Goal: Transaction & Acquisition: Purchase product/service

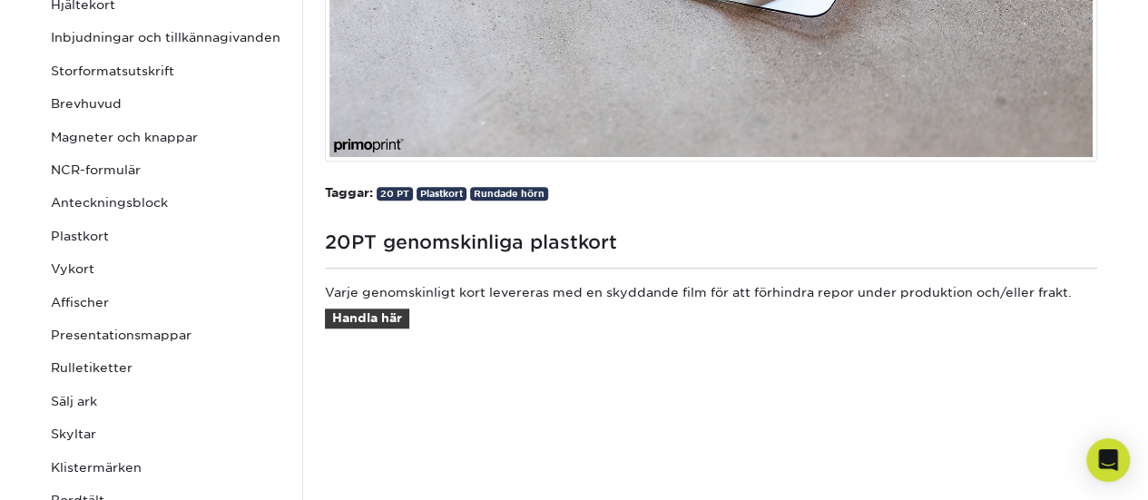
scroll to position [726, 0]
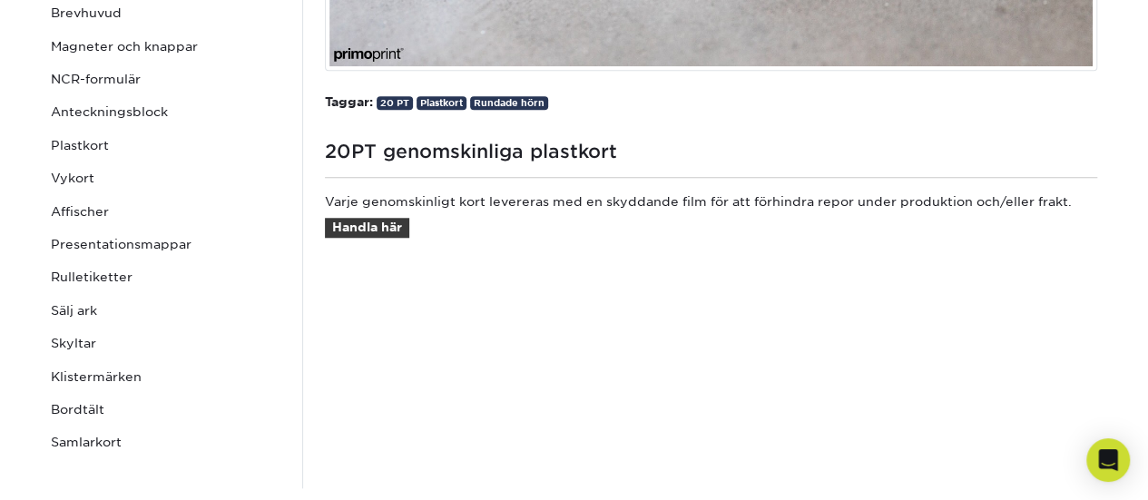
drag, startPoint x: 325, startPoint y: 147, endPoint x: 1074, endPoint y: 204, distance: 751.0
copy div "20PT genomskinliga plastkort Varje genomskinligt kort levereras med en skyddand…"
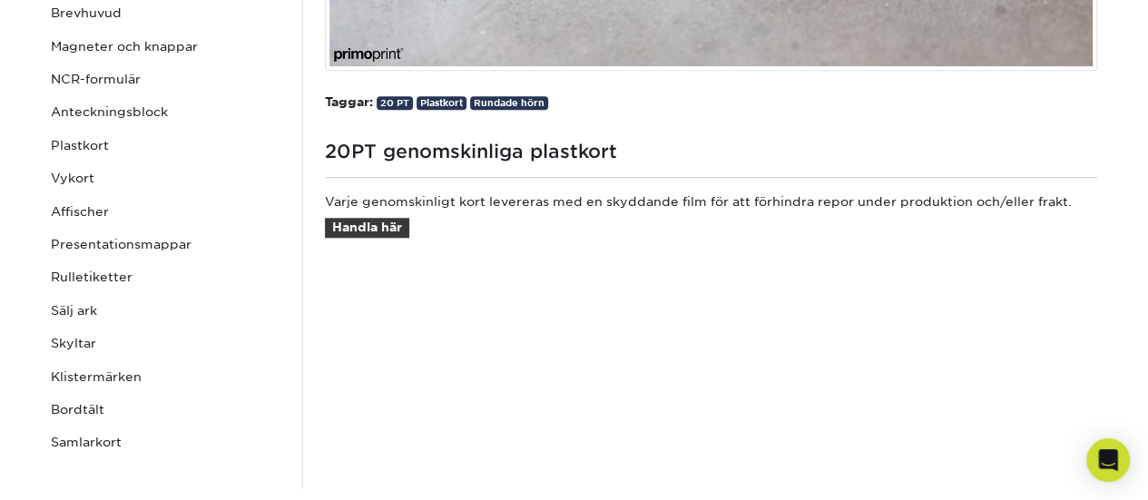
drag, startPoint x: 762, startPoint y: 389, endPoint x: 762, endPoint y: 378, distance: 11.8
click at [356, 227] on font "Handla här" at bounding box center [367, 227] width 70 height 15
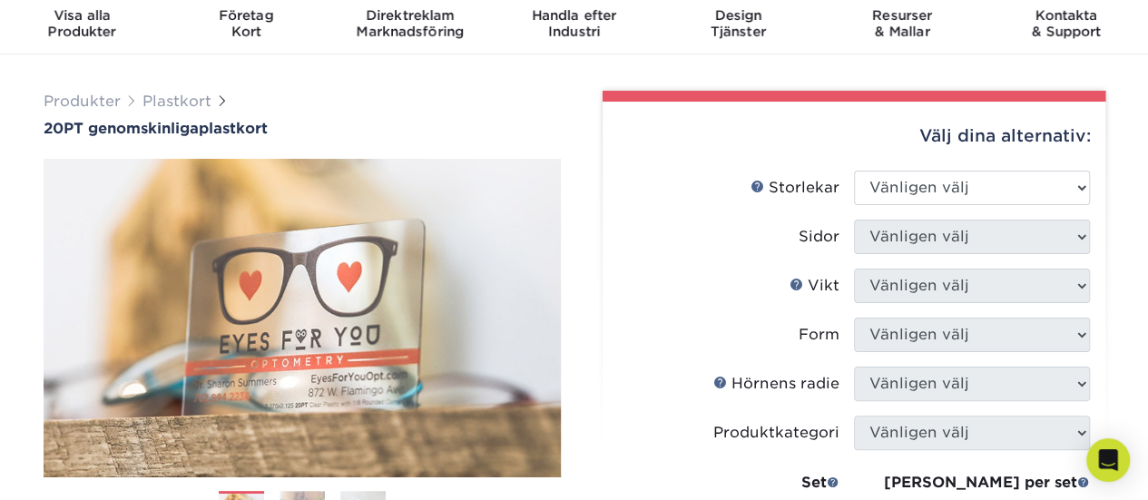
scroll to position [91, 0]
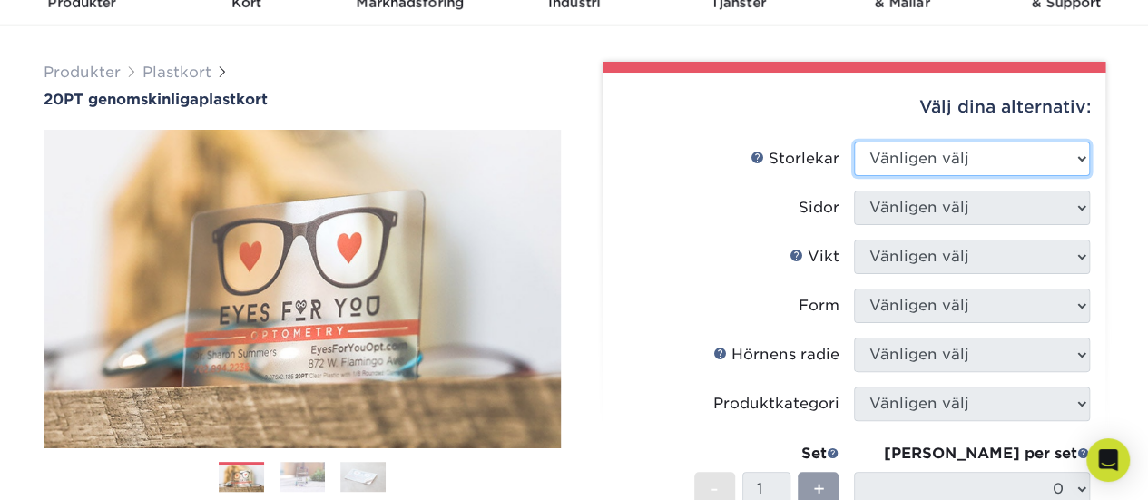
click at [1082, 155] on select "Vänligen välj 5 cm x 9,5 cm 2,12" x 3,375" 2,5" x 2,5"" at bounding box center [972, 159] width 236 height 34
click at [854, 142] on select "Vänligen välj 5 cm x 9,5 cm 2,12" x 3,375" 2,5" x 2,5"" at bounding box center [972, 159] width 236 height 34
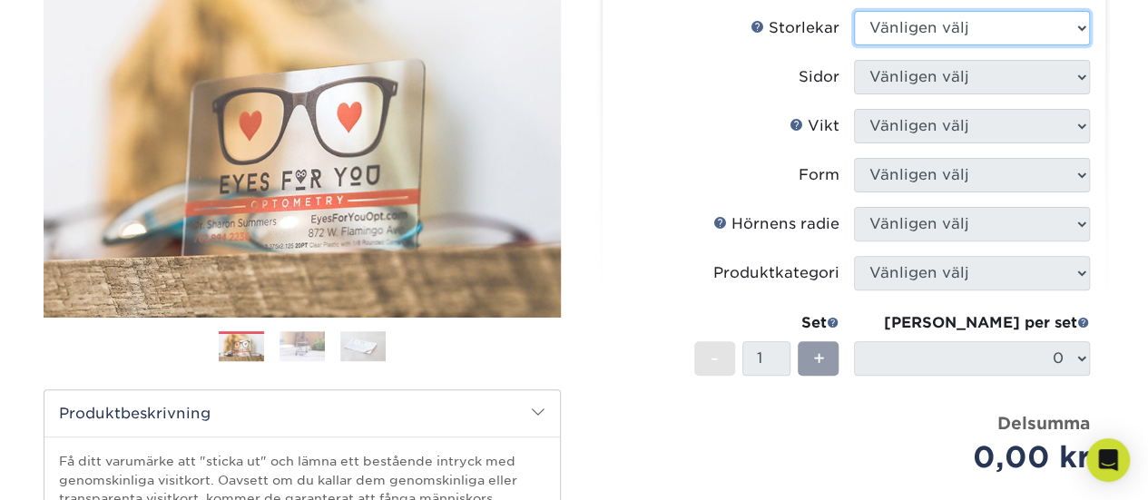
scroll to position [182, 0]
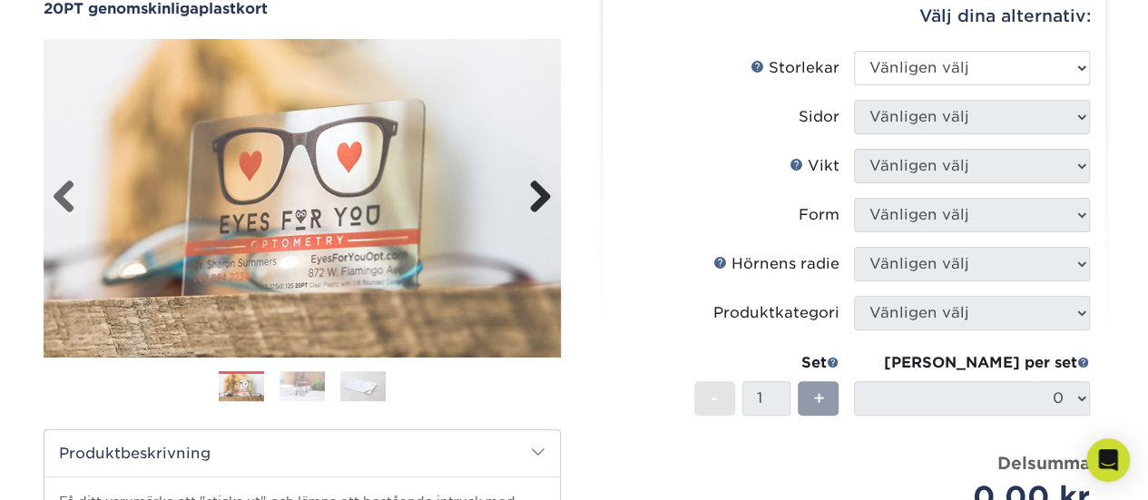
click at [545, 195] on link "Nästa" at bounding box center [534, 198] width 36 height 36
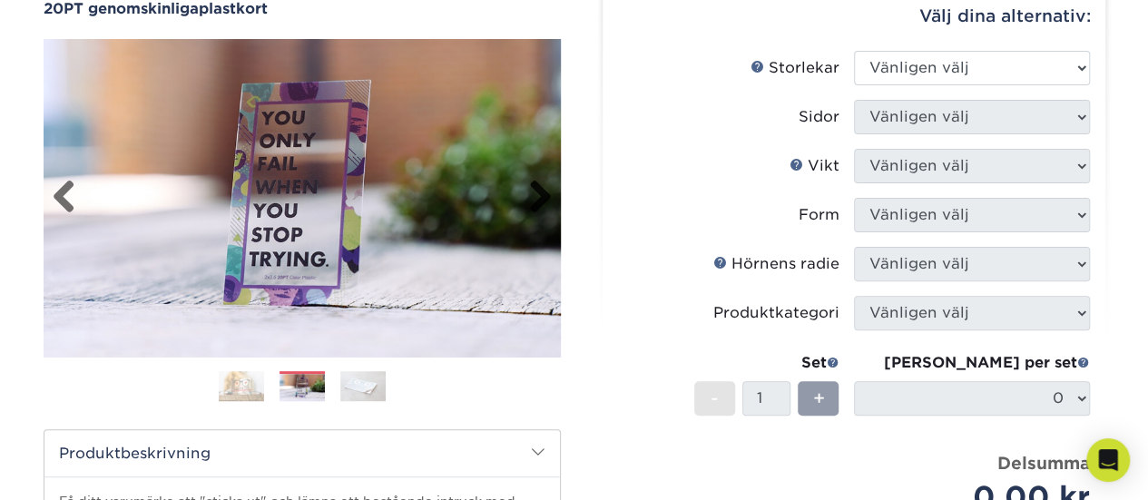
click at [545, 195] on link "Nästa" at bounding box center [534, 198] width 36 height 36
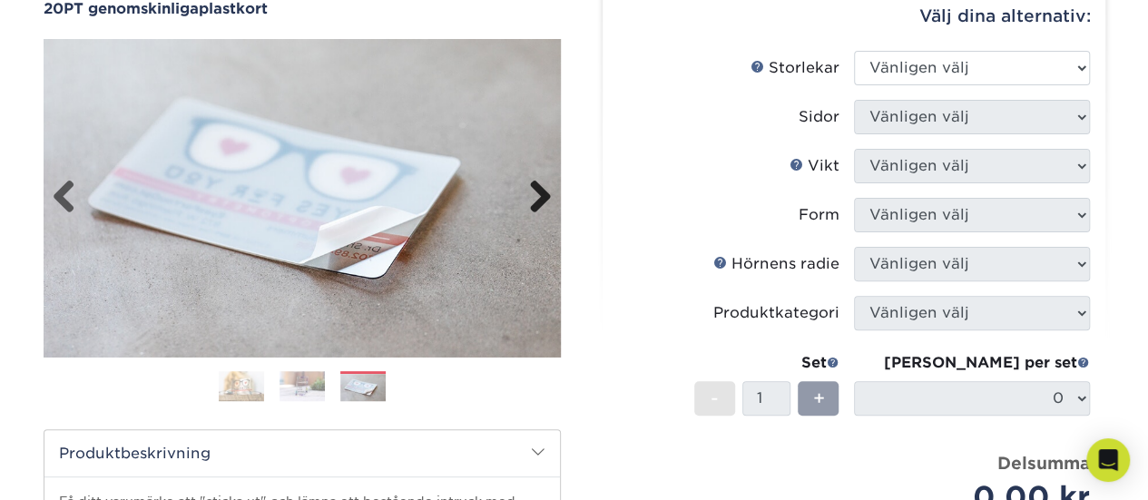
click at [545, 195] on link "Nästa" at bounding box center [534, 198] width 36 height 36
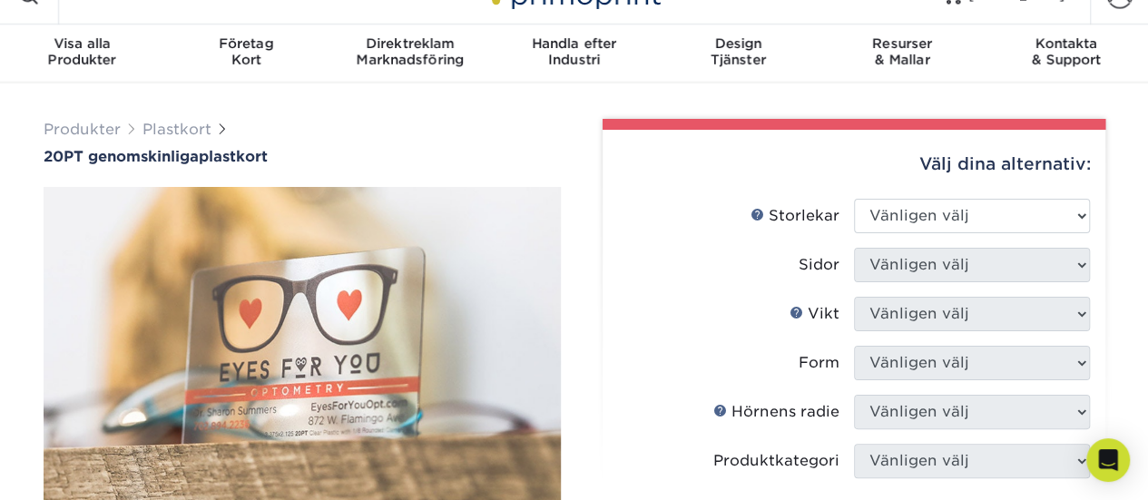
scroll to position [0, 0]
